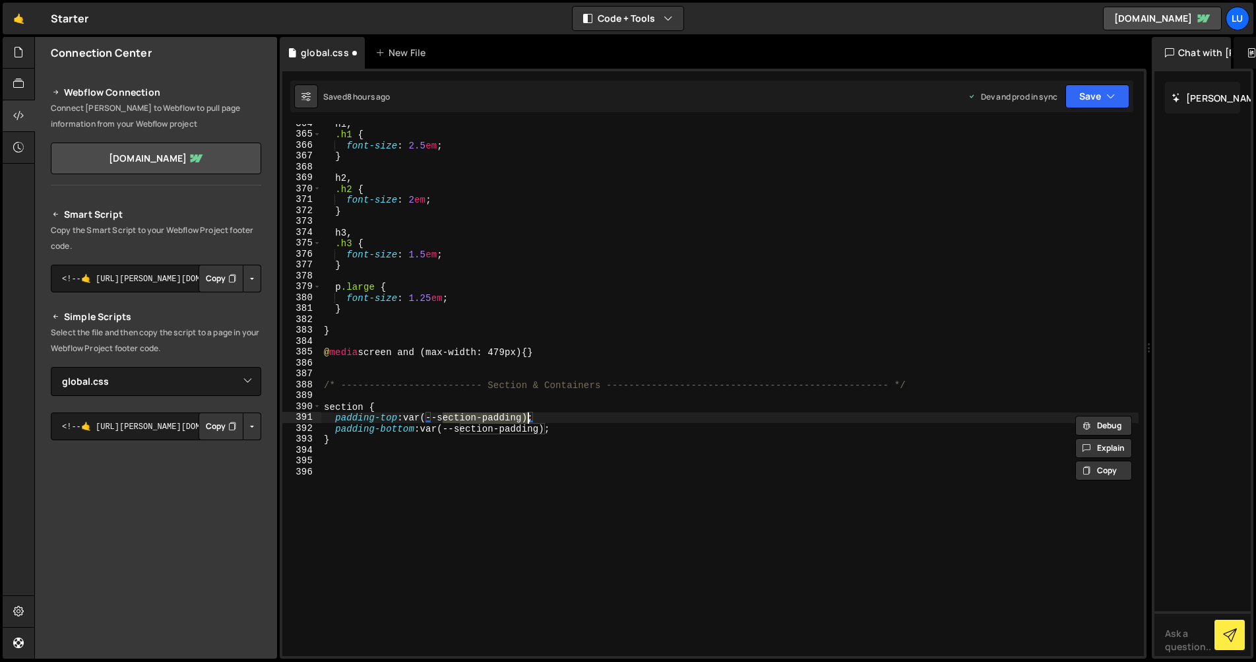
select select "44581"
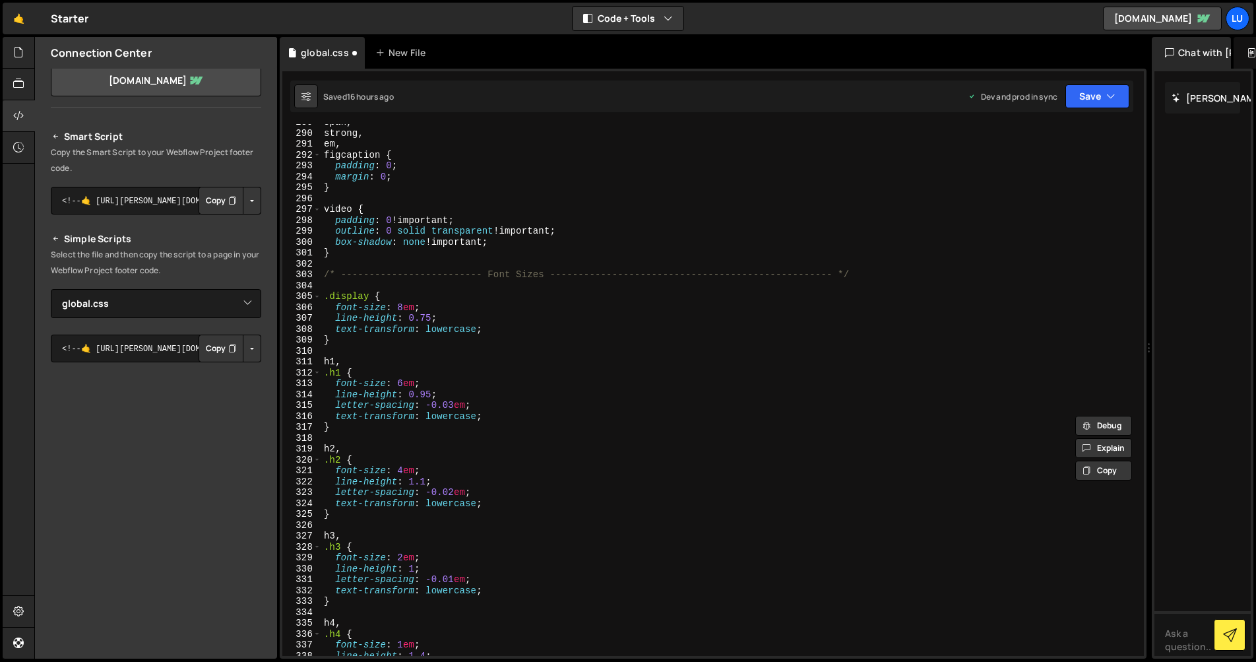
scroll to position [3143, 0]
click at [341, 373] on div "span , strong , em , figcaption { padding : 0 ; margin : 0 ; } video { padding …" at bounding box center [730, 394] width 818 height 554
click at [341, 459] on div "span , strong , em , figcaption { padding : 0 ; margin : 0 ; } video { padding …" at bounding box center [730, 394] width 818 height 554
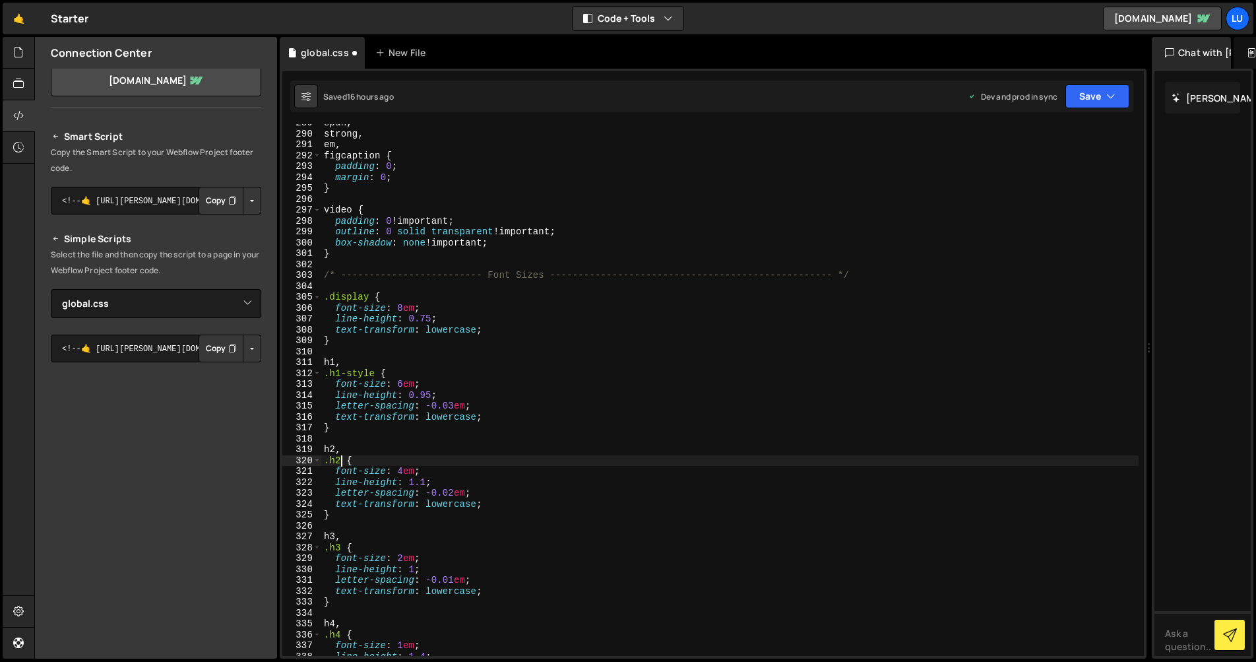
scroll to position [0, 1]
paste textarea "style"
click at [340, 546] on div "span , strong , em , figcaption { padding : 0 ; margin : 0 ; } video { padding …" at bounding box center [730, 394] width 818 height 554
paste textarea "style"
click at [342, 634] on div "span , strong , em , figcaption { padding : 0 ; margin : 0 ; } video { padding …" at bounding box center [730, 394] width 818 height 554
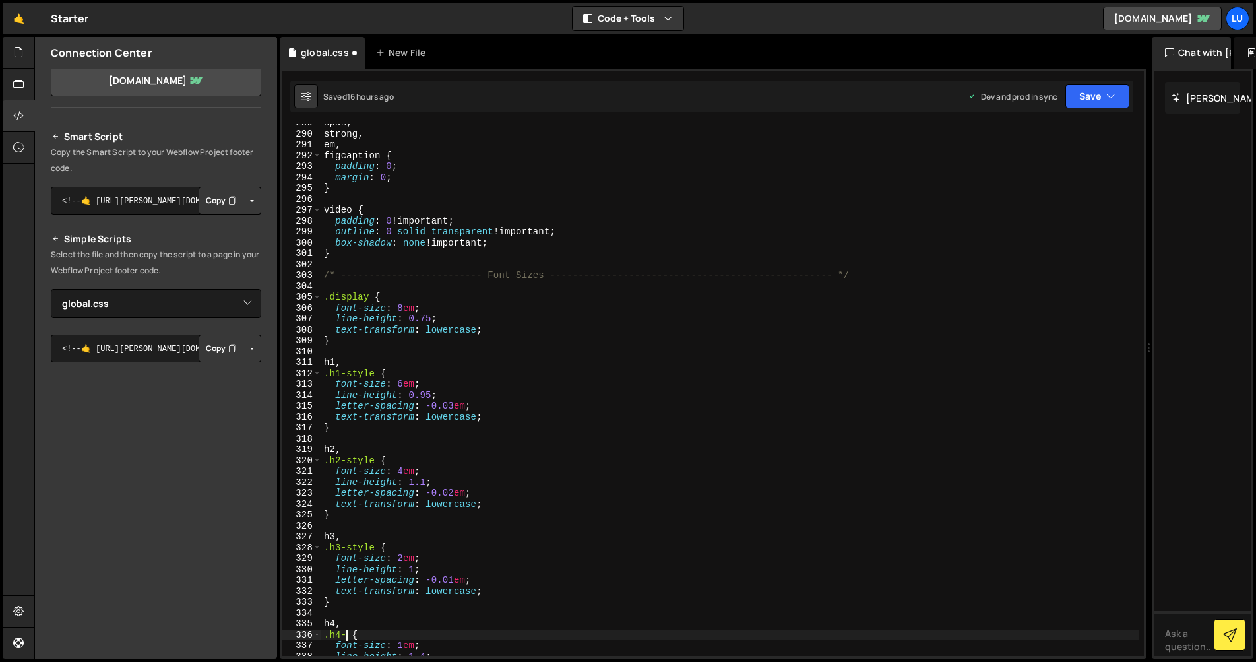
paste textarea "style"
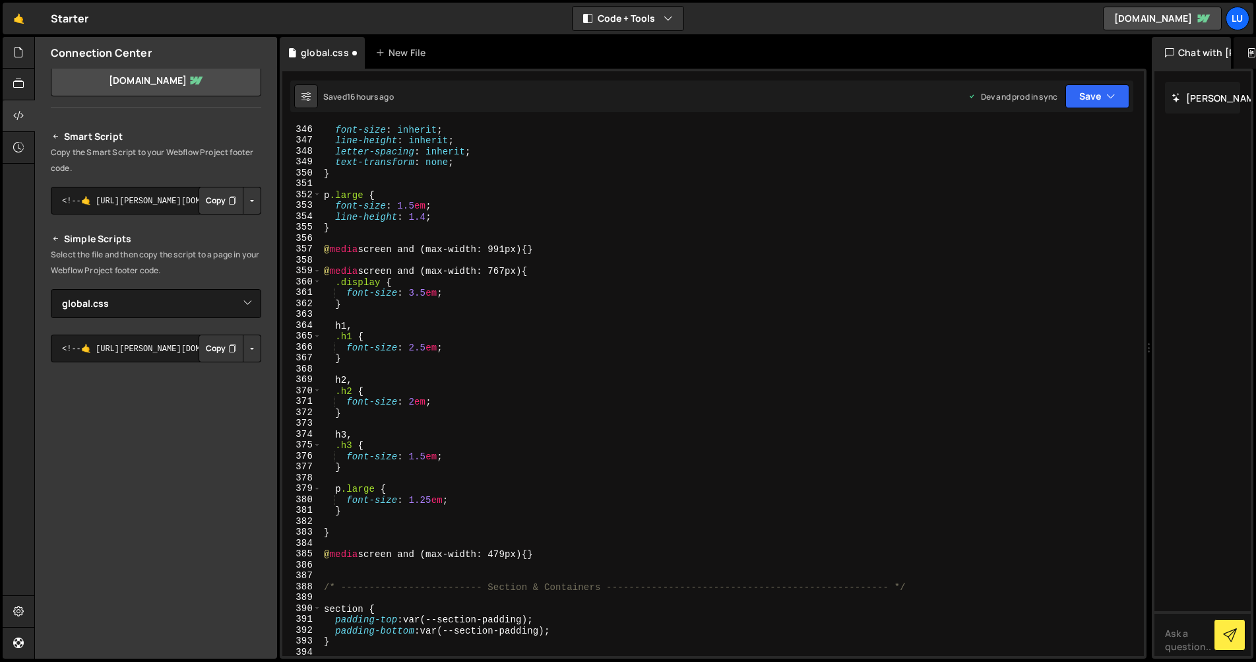
scroll to position [3737, 0]
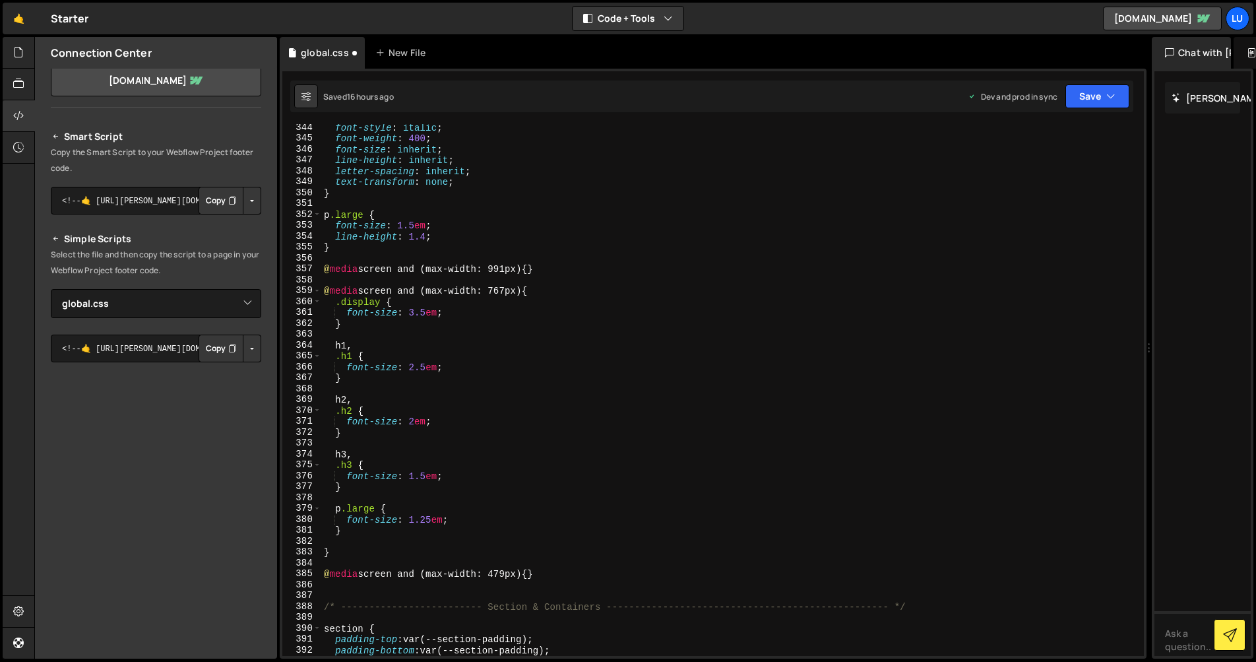
click at [350, 356] on div "font-style : italic ; font-weight : 400 ; font-size : inherit ; line-height : i…" at bounding box center [730, 399] width 818 height 554
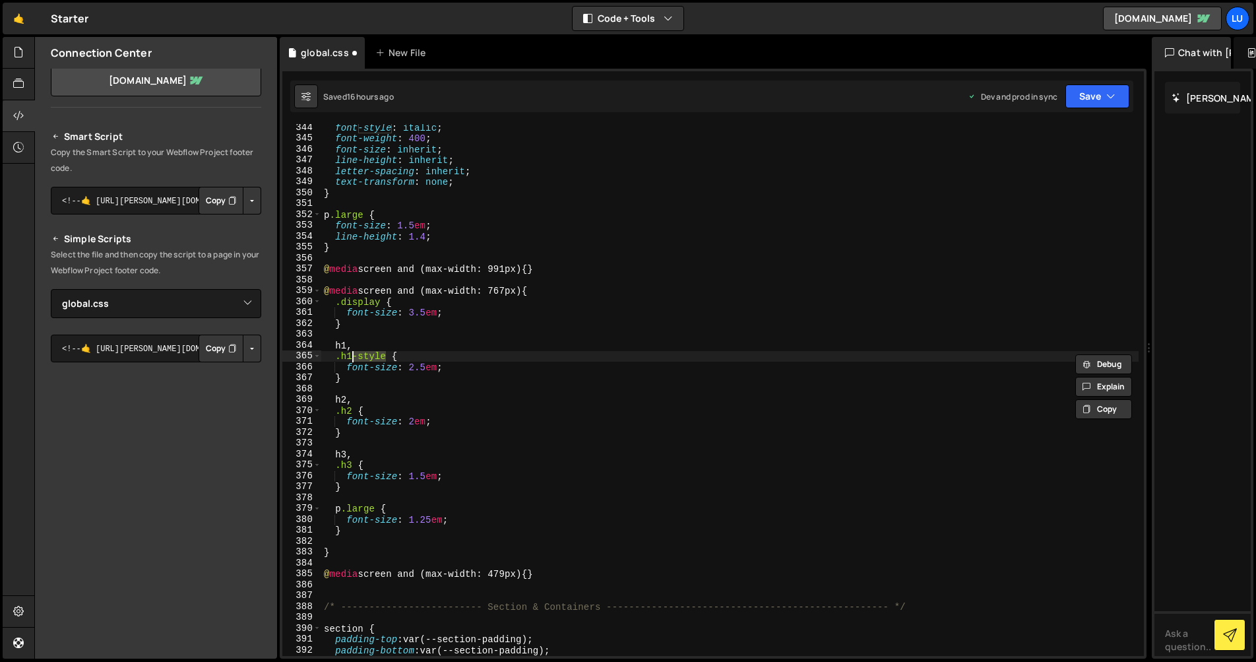
type textarea "}"
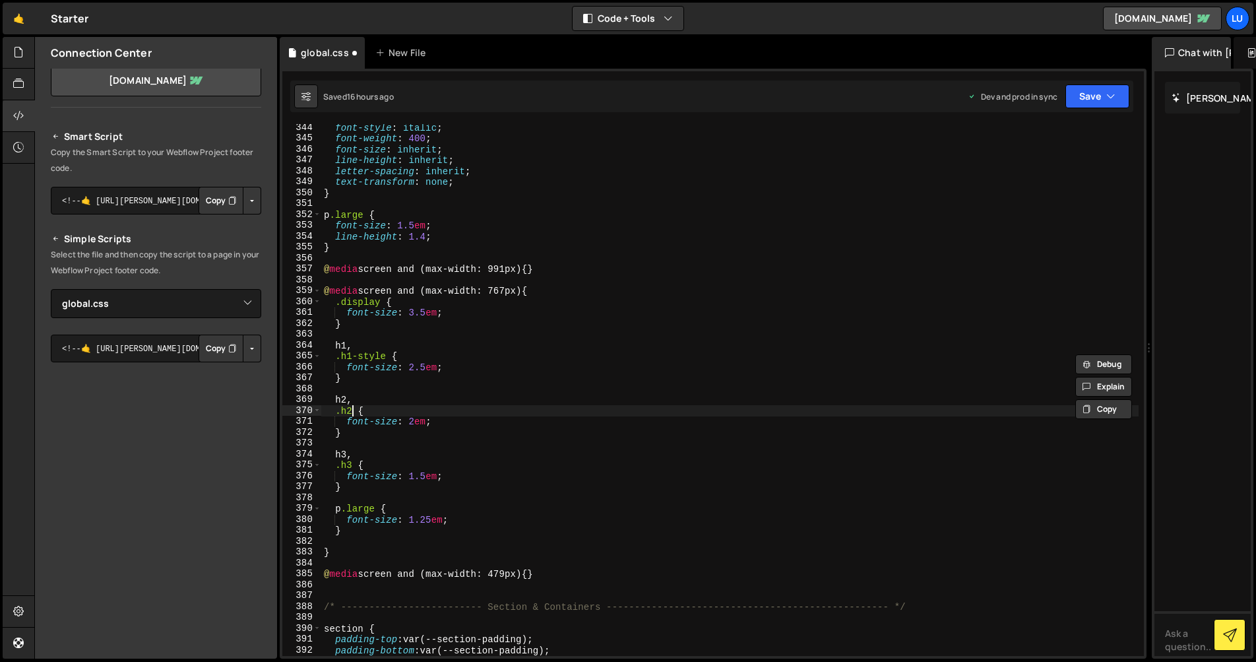
paste textarea "-style"
type textarea "}"
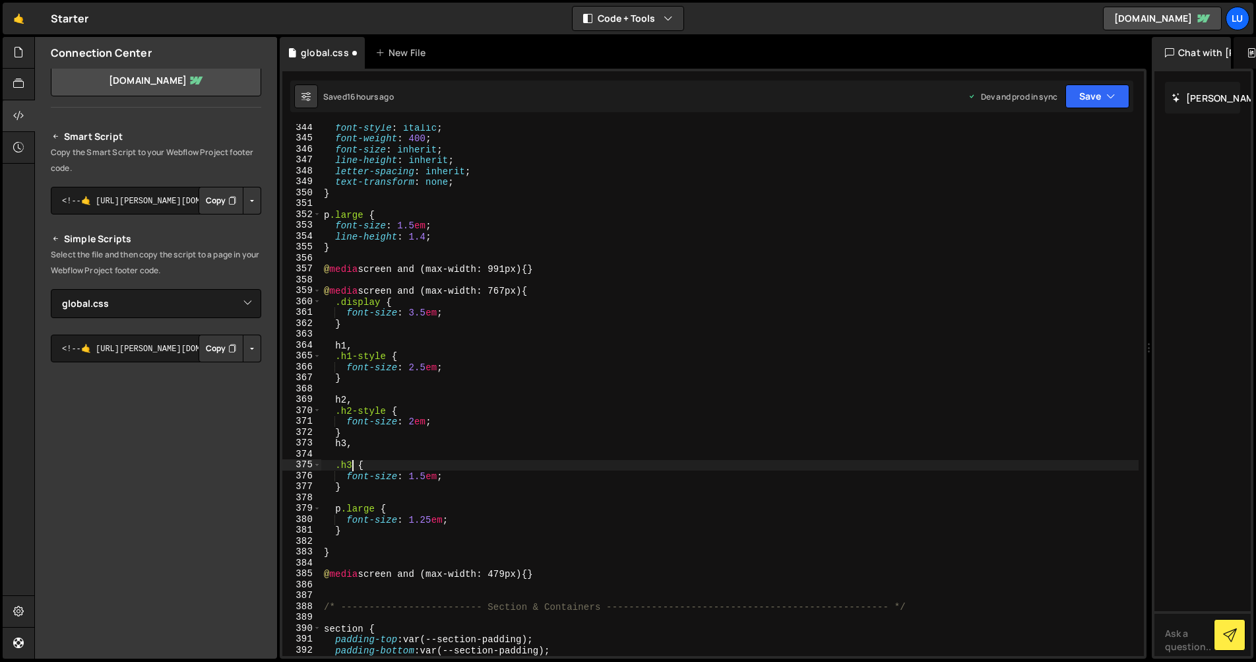
paste textarea "-style"
type textarea ".h3-style {"
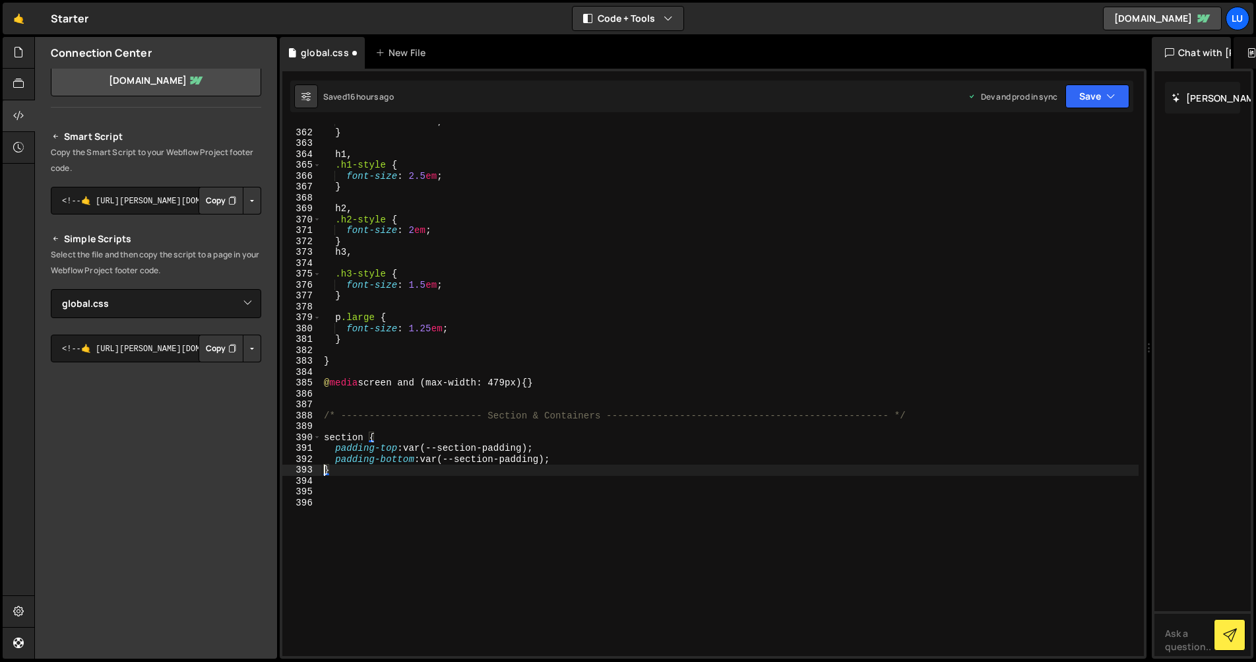
scroll to position [4041, 0]
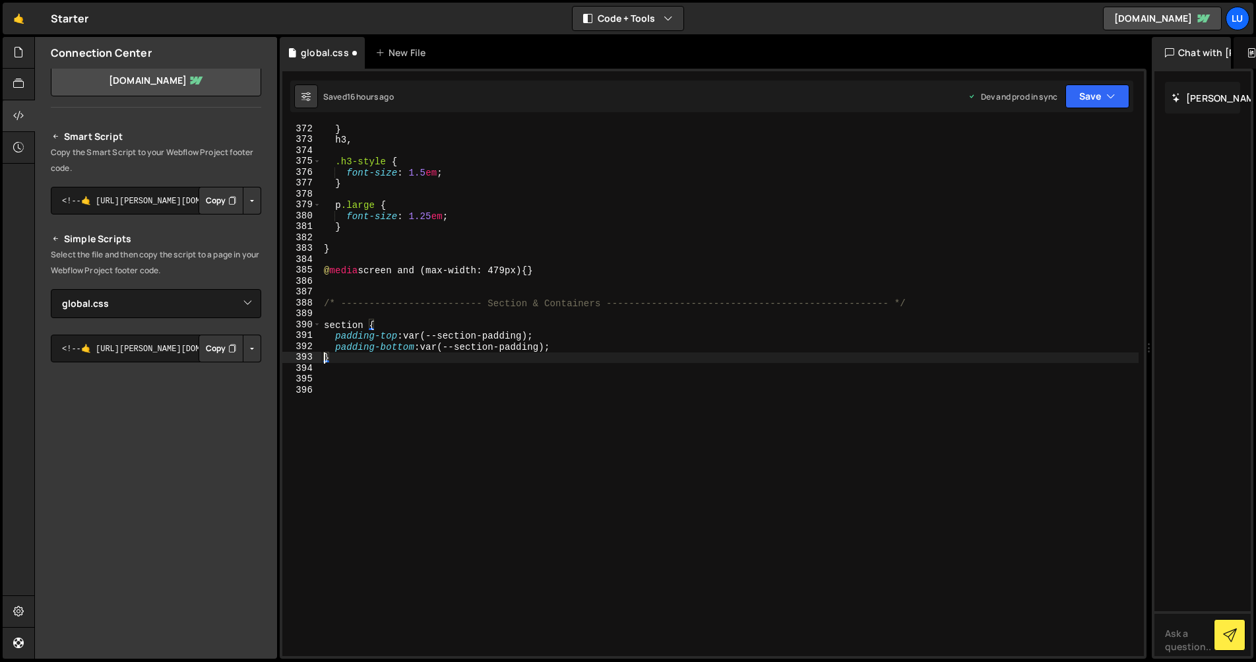
type textarea "}"
